Goal: Task Accomplishment & Management: Manage account settings

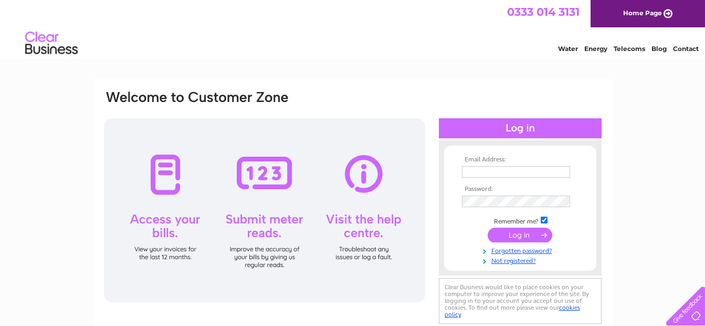
click at [501, 160] on th "Email Address:" at bounding box center [521, 159] width 122 height 7
click at [513, 158] on th "Email Address:" at bounding box center [521, 159] width 122 height 7
click at [486, 162] on th "Email Address:" at bounding box center [521, 159] width 122 height 7
click at [487, 170] on input "text" at bounding box center [516, 172] width 109 height 13
type input "[EMAIL_ADDRESS][DOMAIN_NAME]"
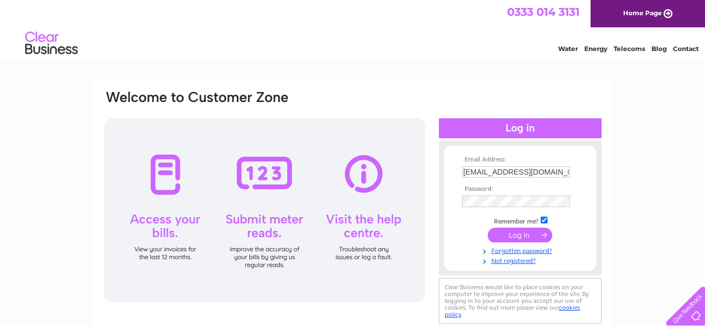
click at [523, 240] on input "submit" at bounding box center [520, 234] width 65 height 15
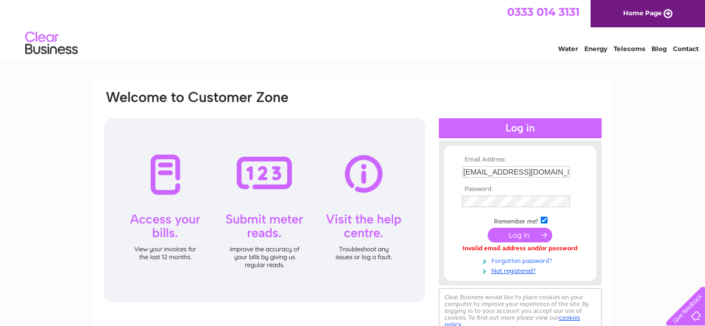
click at [526, 260] on link "Forgotten password?" at bounding box center [521, 260] width 119 height 10
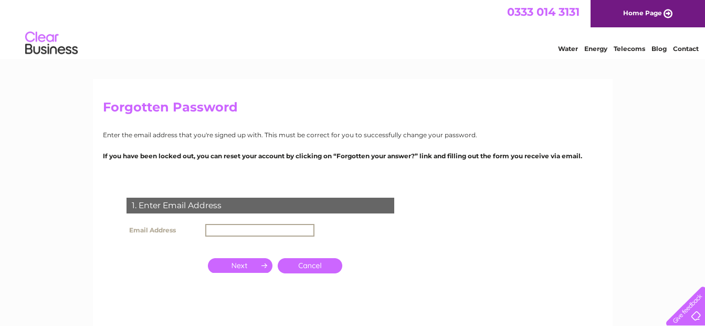
click at [292, 232] on input "text" at bounding box center [259, 230] width 109 height 13
type input "[EMAIL_ADDRESS][DOMAIN_NAME]"
click at [260, 266] on input "button" at bounding box center [240, 265] width 65 height 15
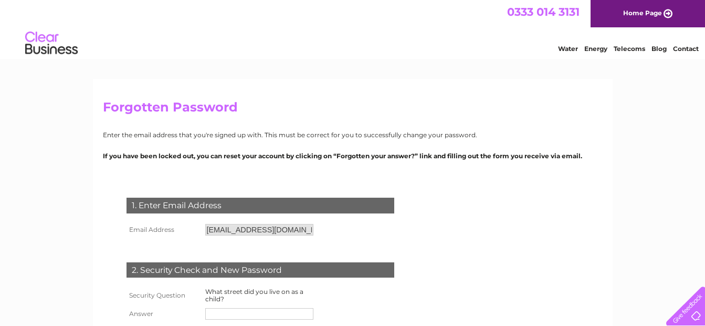
click at [261, 266] on div "2. Security Check and New Password" at bounding box center [261, 270] width 268 height 16
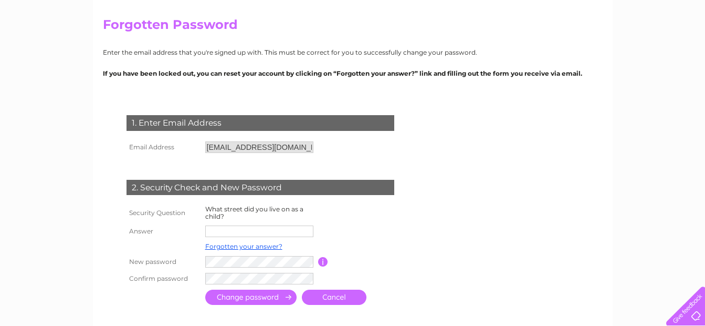
scroll to position [84, 0]
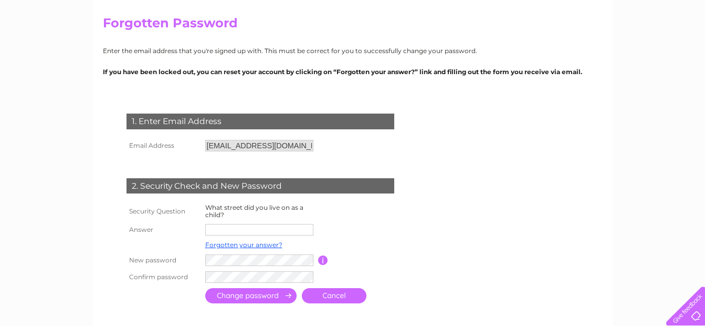
click at [274, 232] on input "text" at bounding box center [259, 230] width 108 height 12
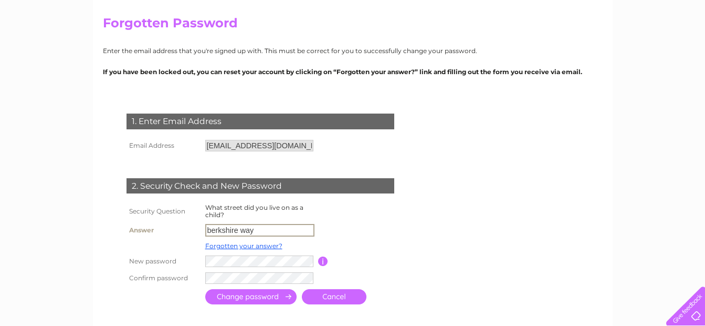
type input "berkshire way"
click at [254, 296] on input "submit" at bounding box center [250, 296] width 91 height 15
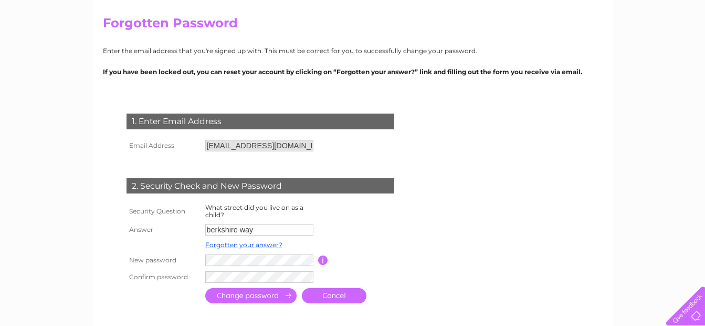
click at [249, 300] on input "submit" at bounding box center [250, 295] width 91 height 15
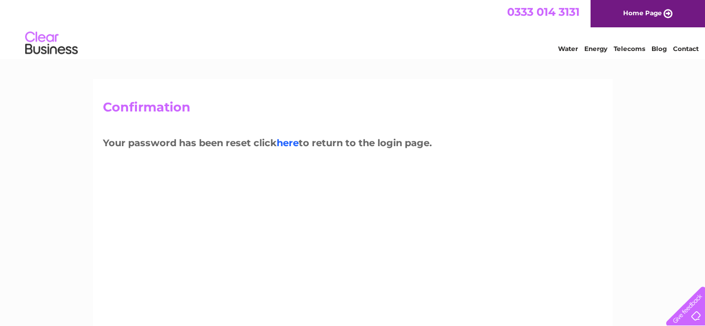
click at [296, 144] on link "here" at bounding box center [288, 143] width 22 height 12
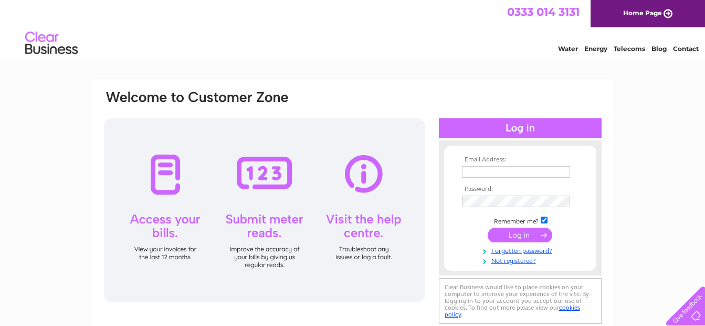
click at [488, 157] on th "Email Address:" at bounding box center [521, 159] width 122 height 7
click at [487, 168] on input "text" at bounding box center [516, 172] width 108 height 12
type input "[EMAIL_ADDRESS][DOMAIN_NAME]"
click at [520, 234] on input "submit" at bounding box center [520, 234] width 65 height 15
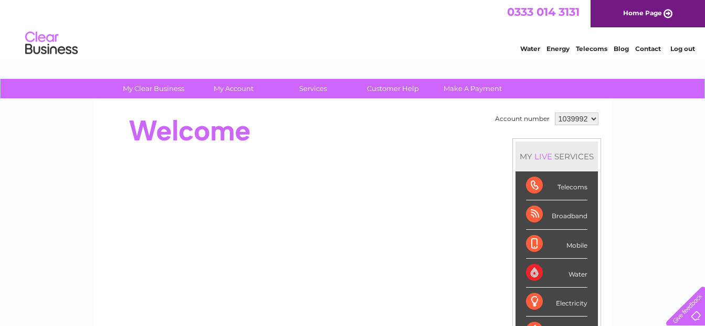
click at [570, 275] on div "Water" at bounding box center [556, 272] width 61 height 29
drag, startPoint x: 570, startPoint y: 275, endPoint x: 676, endPoint y: 211, distance: 123.9
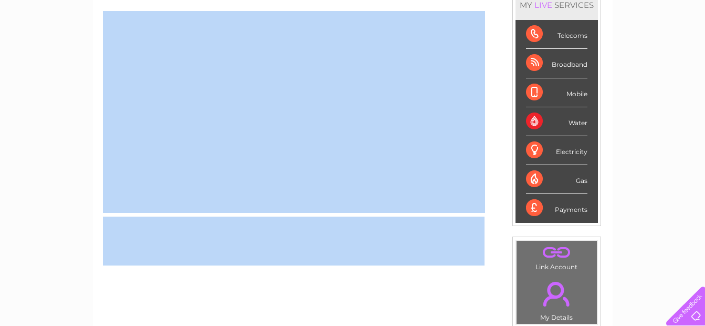
scroll to position [168, 0]
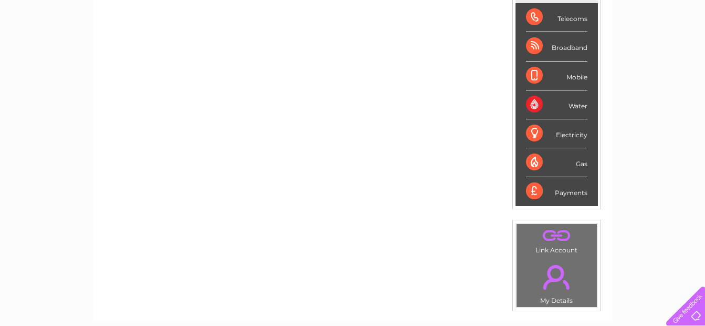
click at [534, 107] on div "Water" at bounding box center [556, 104] width 61 height 29
click at [561, 190] on div "Payments" at bounding box center [556, 191] width 61 height 28
click at [534, 192] on div "Payments" at bounding box center [556, 191] width 61 height 28
click at [582, 195] on div "Payments" at bounding box center [556, 191] width 61 height 28
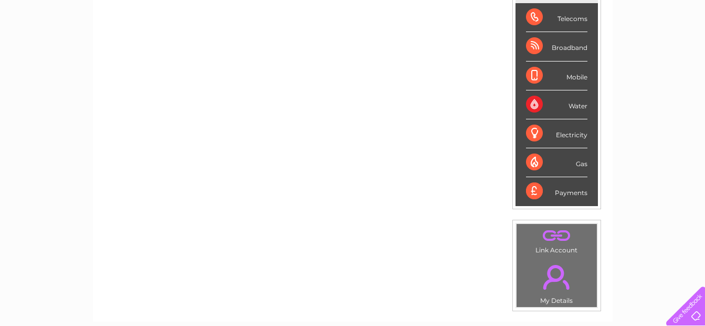
drag, startPoint x: 582, startPoint y: 195, endPoint x: 560, endPoint y: 107, distance: 91.5
click at [560, 107] on div "Water" at bounding box center [556, 104] width 61 height 29
click at [536, 103] on div "Water" at bounding box center [556, 104] width 61 height 29
click at [491, 268] on div "Account number 1039992 MY LIVE SERVICES Telecoms Broadband Mobile Water Electri…" at bounding box center [353, 126] width 520 height 390
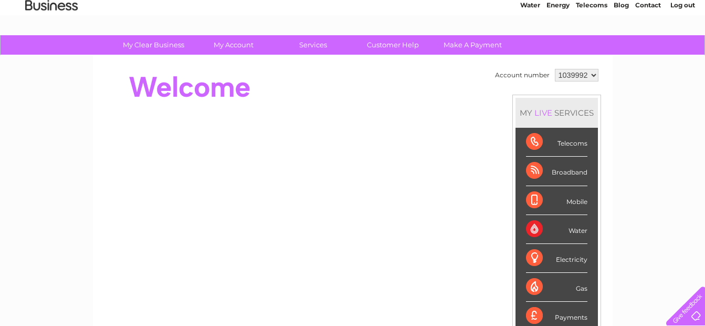
scroll to position [0, 0]
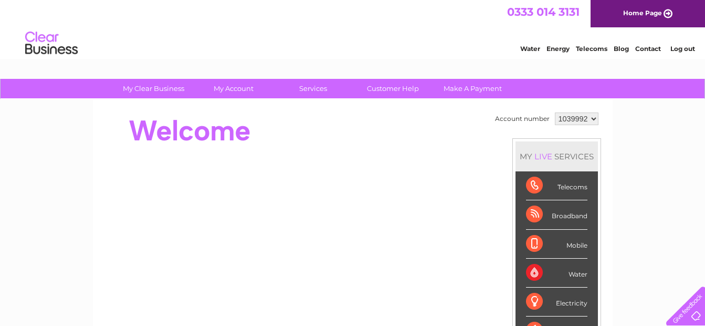
click at [530, 47] on link "Water" at bounding box center [530, 49] width 20 height 8
